Goal: Information Seeking & Learning: Check status

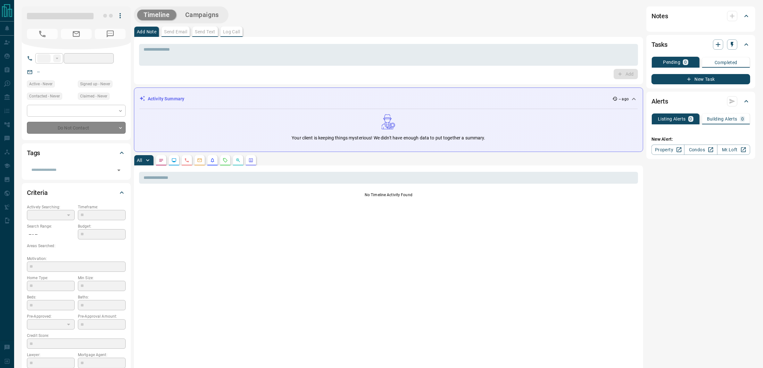
type input "**"
type input "**********"
type input "*"
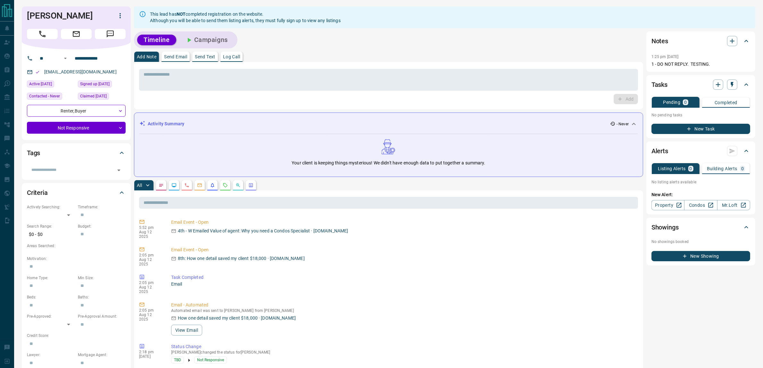
click at [206, 32] on div "Timeline Campaigns" at bounding box center [186, 39] width 104 height 17
click at [210, 36] on button "Campaigns" at bounding box center [206, 40] width 55 height 11
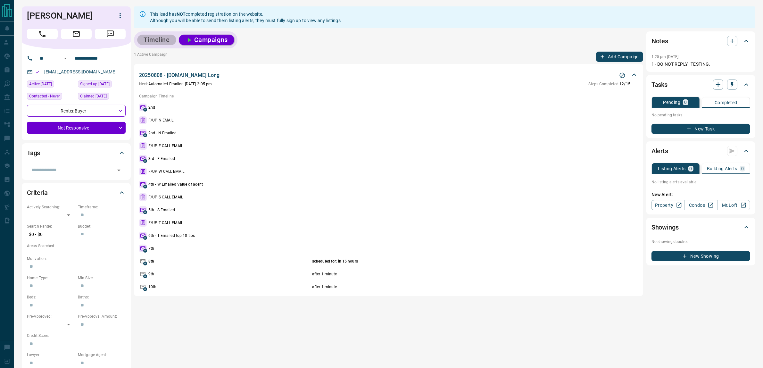
click at [157, 39] on button "Timeline" at bounding box center [156, 40] width 39 height 11
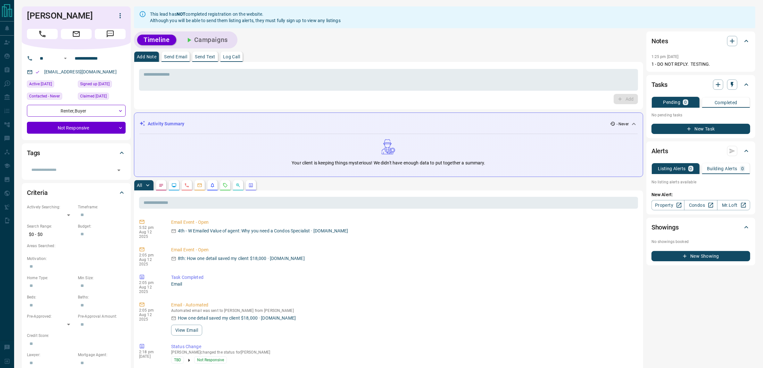
click at [199, 187] on icon "Emails" at bounding box center [199, 185] width 5 height 5
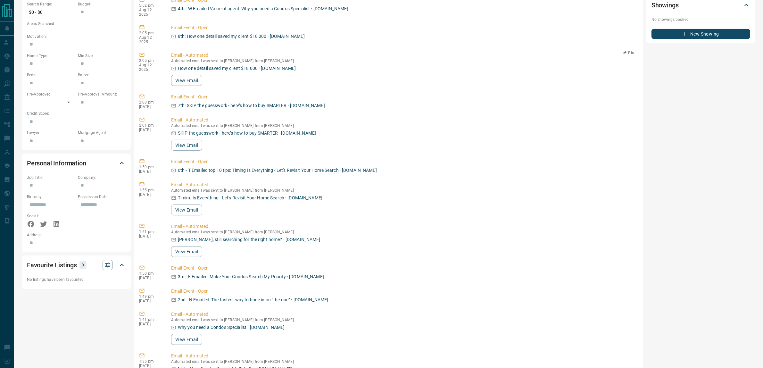
scroll to position [289, 0]
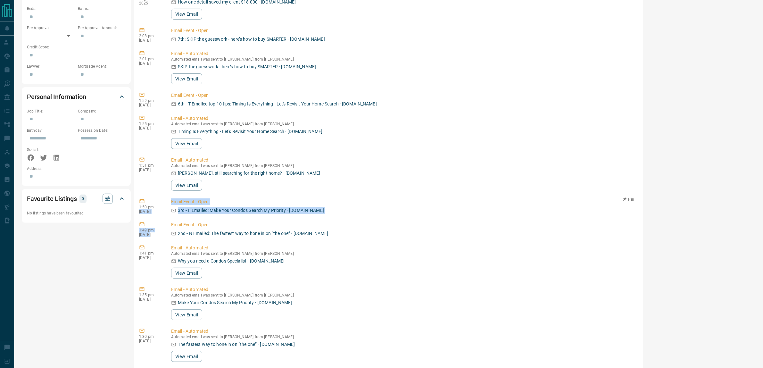
drag, startPoint x: 148, startPoint y: 225, endPoint x: 155, endPoint y: 196, distance: 30.1
click at [155, 196] on div "5:52 pm [DATE] Email Event - Open 4th - W Emailed Value of agent: Why you need …" at bounding box center [388, 146] width 499 height 435
click at [155, 205] on p "1:50 pm" at bounding box center [150, 207] width 22 height 4
drag, startPoint x: 155, startPoint y: 163, endPoint x: 155, endPoint y: 114, distance: 48.7
click at [155, 114] on div "5:52 pm [DATE] Email Event - Open 4th - W Emailed Value of agent: Why you need …" at bounding box center [388, 146] width 499 height 435
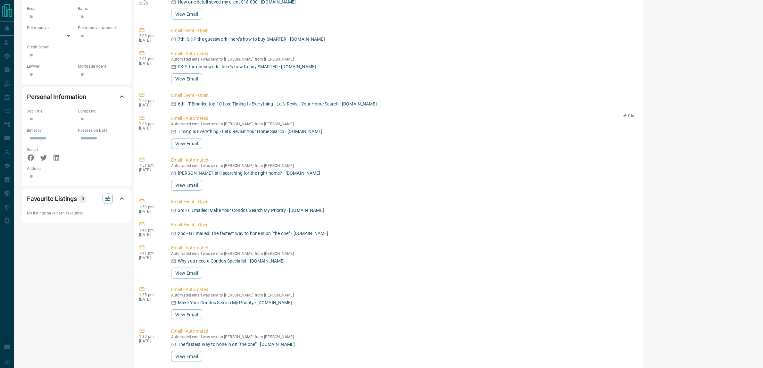
click at [155, 122] on p "1:55 pm" at bounding box center [150, 124] width 22 height 4
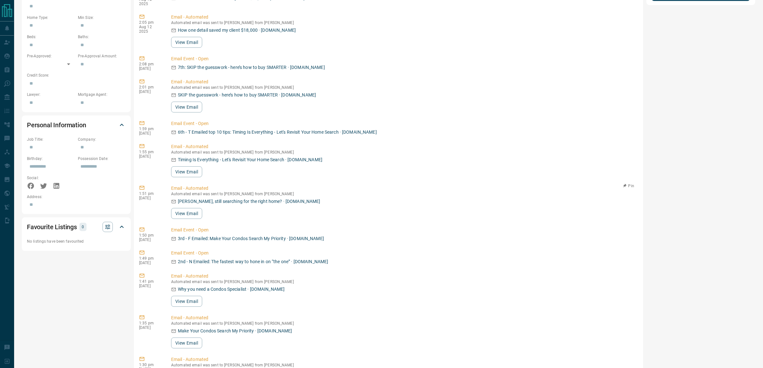
scroll to position [248, 0]
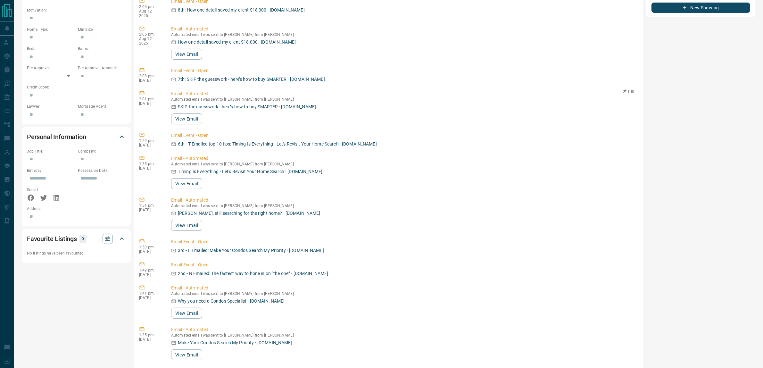
drag, startPoint x: 156, startPoint y: 137, endPoint x: 158, endPoint y: 91, distance: 45.9
click at [158, 91] on div "5:52 pm [DATE] Email Event - Open 4th - W Emailed Value of agent: Why you need …" at bounding box center [388, 186] width 499 height 435
click at [158, 97] on p "2:01 pm" at bounding box center [150, 99] width 22 height 4
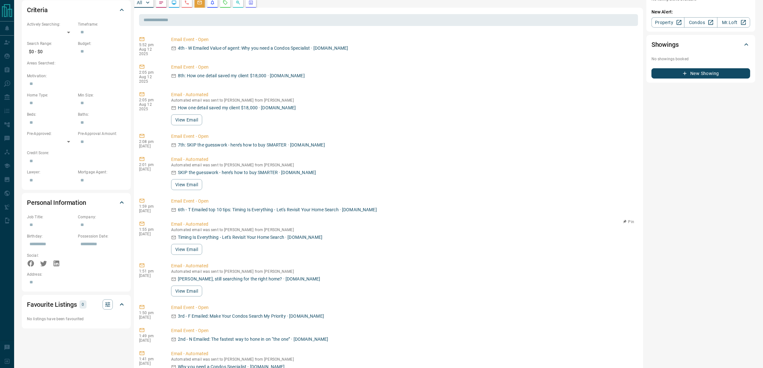
scroll to position [168, 0]
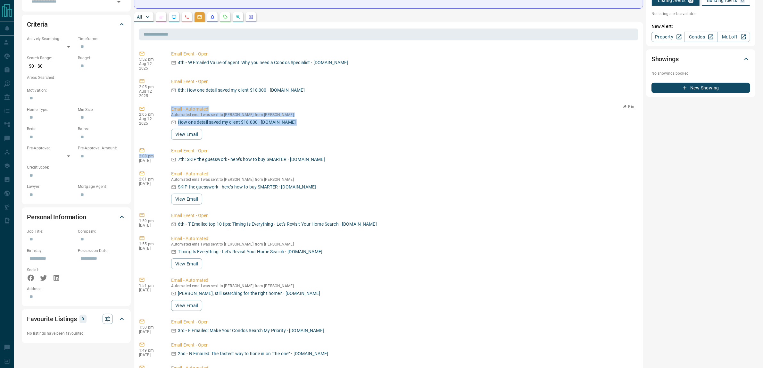
drag, startPoint x: 156, startPoint y: 149, endPoint x: 164, endPoint y: 123, distance: 27.4
click at [164, 123] on div "5:52 pm [DATE] Email Event - Open 4th - W Emailed Value of agent: Why you need …" at bounding box center [388, 266] width 499 height 435
click at [164, 123] on div "2:05 pm [DATE] Email - Automated Automated email was sent to [PERSON_NAME] from…" at bounding box center [388, 123] width 499 height 38
drag, startPoint x: 157, startPoint y: 106, endPoint x: 154, endPoint y: 98, distance: 8.6
click at [154, 106] on div "2:05 pm [DATE]" at bounding box center [150, 123] width 22 height 34
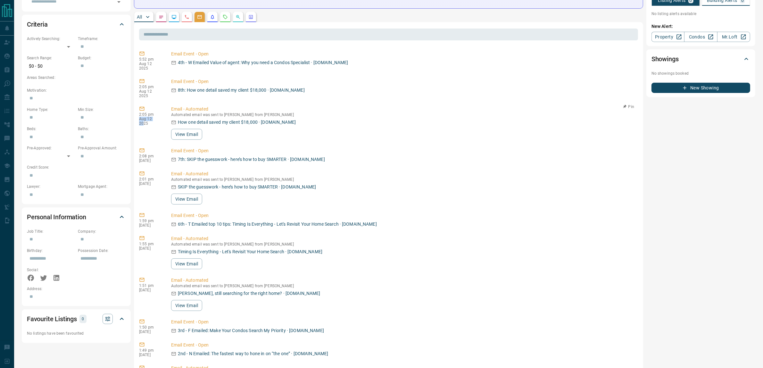
click at [154, 106] on div "2:05 pm [DATE]" at bounding box center [150, 123] width 22 height 34
drag, startPoint x: 158, startPoint y: 112, endPoint x: 154, endPoint y: 95, distance: 16.9
click at [154, 104] on div "2:05 pm [DATE] Email - Automated Automated email was sent to [PERSON_NAME] from…" at bounding box center [388, 123] width 499 height 38
drag, startPoint x: 155, startPoint y: 86, endPoint x: 153, endPoint y: 78, distance: 8.6
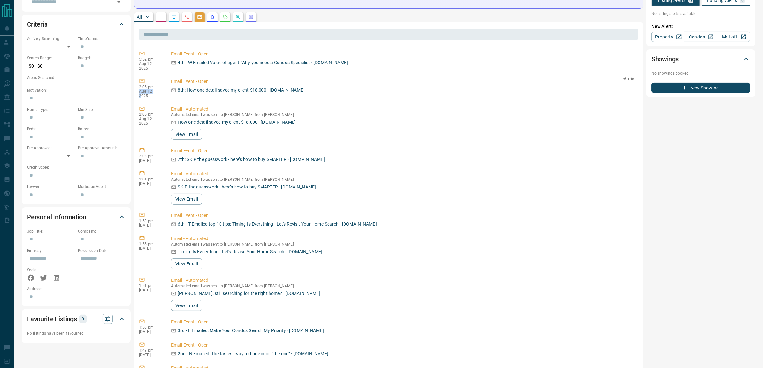
click at [153, 78] on div "2:05 pm [DATE]" at bounding box center [150, 88] width 22 height 20
drag, startPoint x: 159, startPoint y: 88, endPoint x: 150, endPoint y: 76, distance: 14.8
click at [150, 78] on div "2:05 pm [DATE]" at bounding box center [150, 88] width 22 height 20
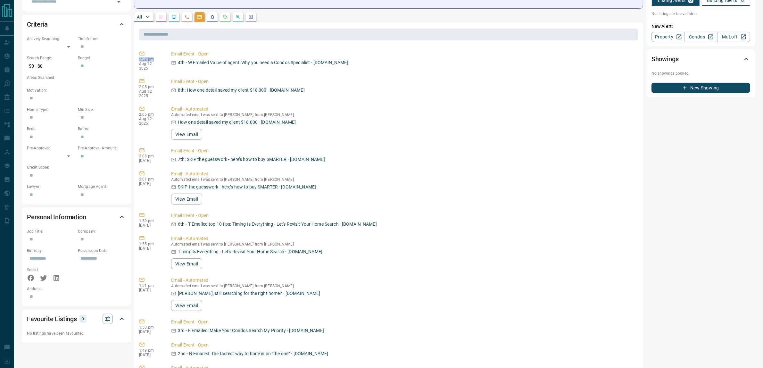
drag, startPoint x: 151, startPoint y: 53, endPoint x: 150, endPoint y: 48, distance: 5.0
click at [150, 48] on div "​ 5:52 pm [DATE] Email Event - Open 4th - W Emailed Value of agent: Why you nee…" at bounding box center [388, 256] width 509 height 468
drag, startPoint x: 157, startPoint y: 64, endPoint x: 152, endPoint y: 54, distance: 12.1
click at [152, 54] on div "5:52 pm [DATE]" at bounding box center [150, 61] width 22 height 20
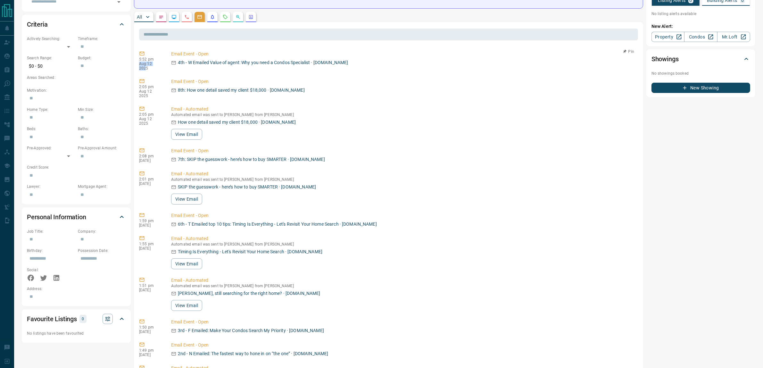
click at [152, 54] on div "5:52 pm [DATE]" at bounding box center [150, 61] width 22 height 20
